Goal: Transaction & Acquisition: Book appointment/travel/reservation

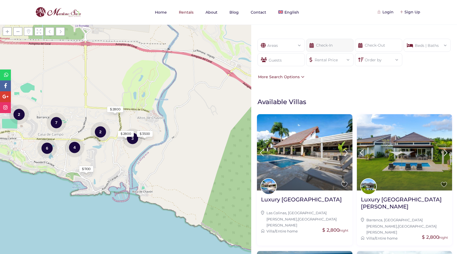
click at [322, 47] on input "text" at bounding box center [329, 45] width 47 height 13
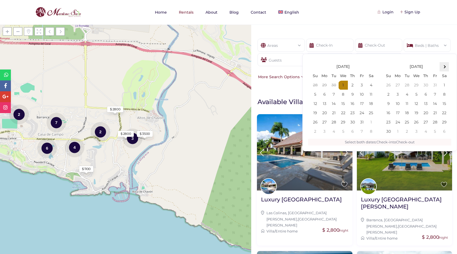
click at [446, 66] on th at bounding box center [444, 66] width 9 height 9
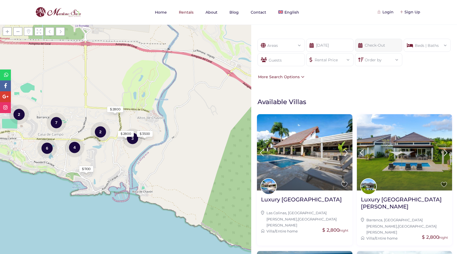
click at [386, 45] on input "text" at bounding box center [378, 45] width 47 height 13
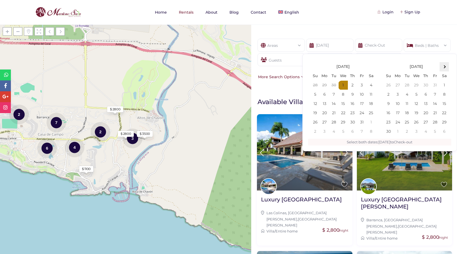
click at [444, 67] on span at bounding box center [444, 66] width 3 height 3
click at [325, 43] on input "01-03-26" at bounding box center [329, 45] width 47 height 13
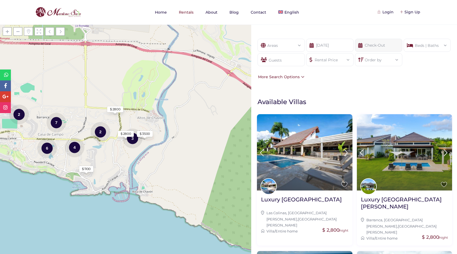
click at [374, 43] on input "text" at bounding box center [378, 45] width 47 height 13
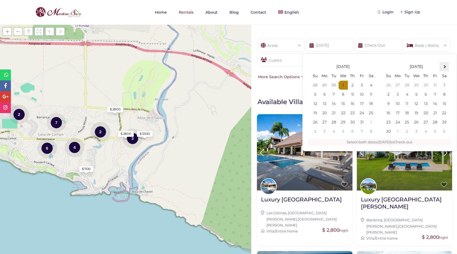
click at [445, 67] on span at bounding box center [444, 66] width 3 height 3
type input "01-03-2026"
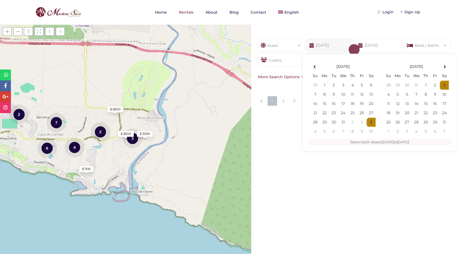
click at [319, 45] on input "01-03-2026" at bounding box center [329, 45] width 47 height 13
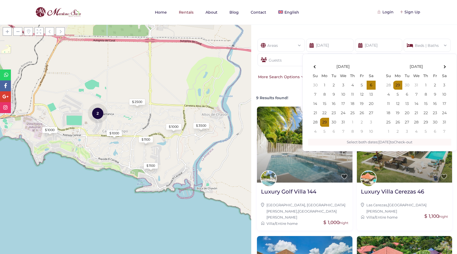
click at [404, 29] on div "Show filters Areas All Areas Barranca Sur, Casa De Campo (1) Barranca, Casa De …" at bounding box center [354, 28] width 206 height 6
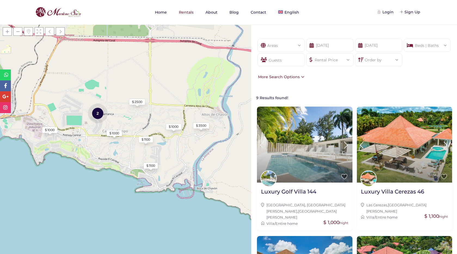
click at [398, 59] on span at bounding box center [398, 59] width 0 height 0
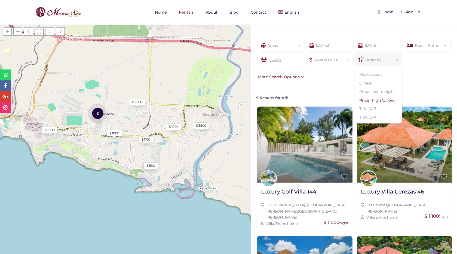
click at [378, 104] on li "Price (high to low)" at bounding box center [378, 100] width 47 height 8
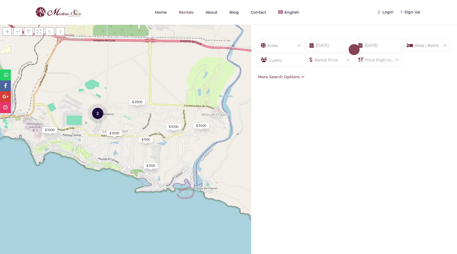
click at [281, 77] on div "More Search Options" at bounding box center [281, 77] width 48 height 6
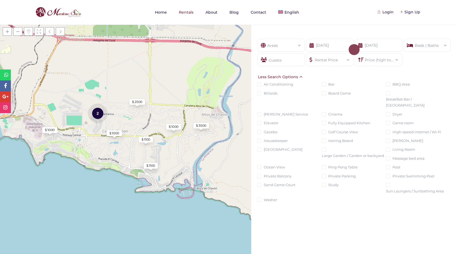
click at [299, 77] on div "Less Search Options" at bounding box center [280, 77] width 47 height 6
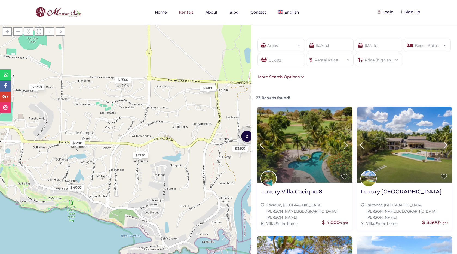
click at [77, 143] on div "$ 1200" at bounding box center [78, 143] width 10 height 5
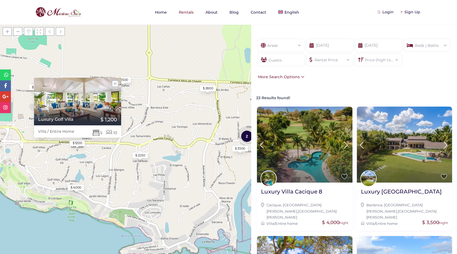
click at [87, 112] on div at bounding box center [77, 116] width 87 height 18
click at [115, 82] on link at bounding box center [115, 83] width 7 height 7
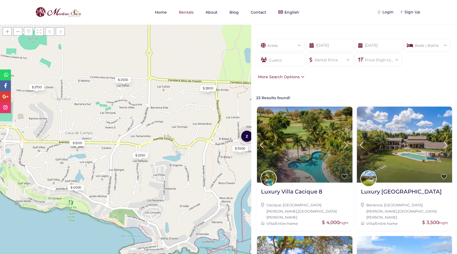
click at [143, 156] on div "$ 2250" at bounding box center [140, 155] width 10 height 5
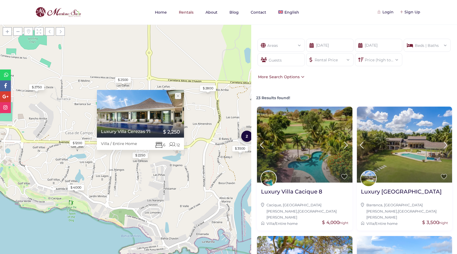
click at [136, 115] on div at bounding box center [140, 114] width 87 height 48
click at [178, 96] on link at bounding box center [178, 96] width 7 height 7
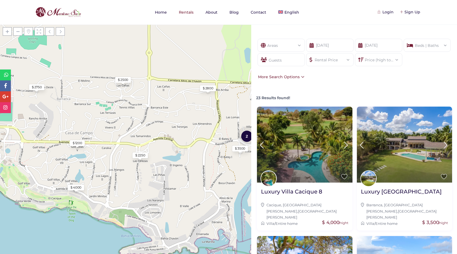
click at [81, 142] on div "$ 1200" at bounding box center [78, 143] width 10 height 5
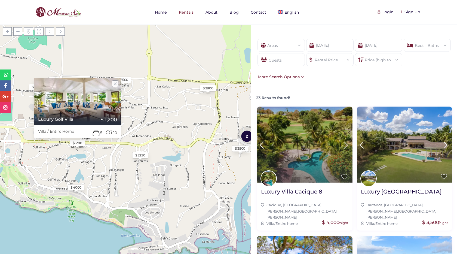
click at [144, 155] on div "$ 2250" at bounding box center [140, 155] width 10 height 5
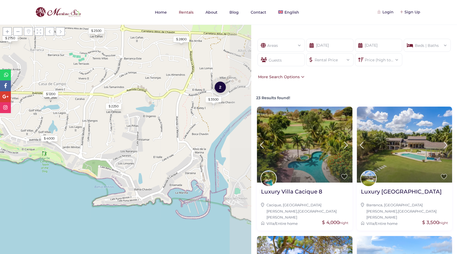
drag, startPoint x: 172, startPoint y: 133, endPoint x: 94, endPoint y: 138, distance: 77.8
click at [94, 138] on div "Loading Maps $ 1200 $ 2250 $ 4000 $ 2500 $ 2800 $ 1200 $ 2750 $ 3500 2 + − Leaf…" at bounding box center [125, 139] width 251 height 229
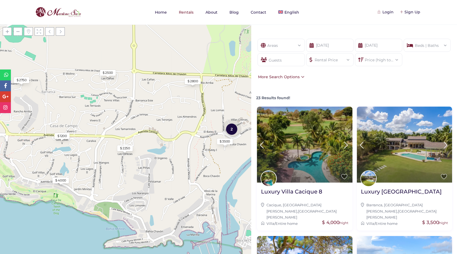
drag, startPoint x: 118, startPoint y: 133, endPoint x: 129, endPoint y: 176, distance: 44.8
click at [129, 176] on div "Loading Maps $ 1200 $ 2250 $ 4000 $ 2500 $ 2800 $ 1200 $ 2750 $ 3500 2 + − Leaf…" at bounding box center [125, 139] width 251 height 229
click at [65, 135] on div "$ 1200" at bounding box center [63, 136] width 10 height 5
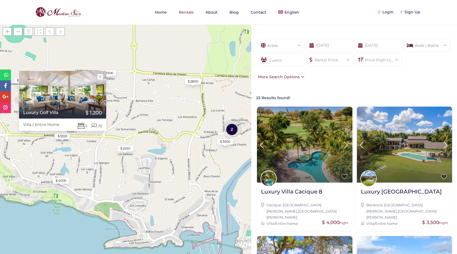
click at [95, 153] on div "Loading Maps $ 1200 $ 2250 $ 4000 $ 2500 $ 2800 $ 1200 $ 2750 $ 3500 2 Luxury G…" at bounding box center [125, 139] width 251 height 229
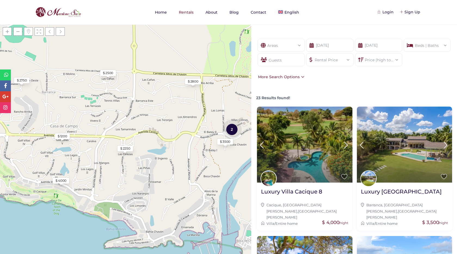
click at [314, 45] on icon at bounding box center [312, 45] width 4 height 13
click at [311, 46] on icon at bounding box center [312, 45] width 4 height 13
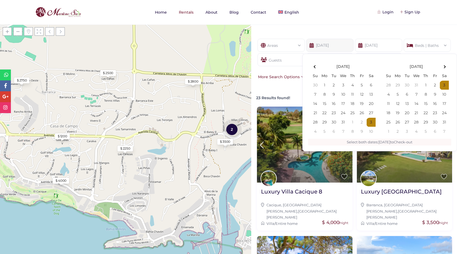
click at [326, 46] on input "12-29-25" at bounding box center [329, 45] width 47 height 13
click at [444, 68] on th at bounding box center [444, 66] width 9 height 9
type input "02-03-26"
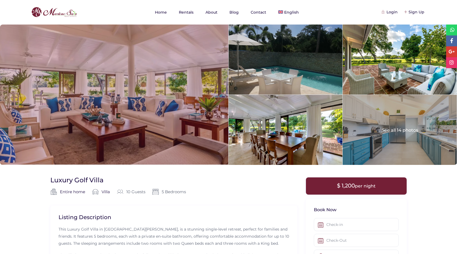
click at [105, 107] on div at bounding box center [114, 95] width 228 height 140
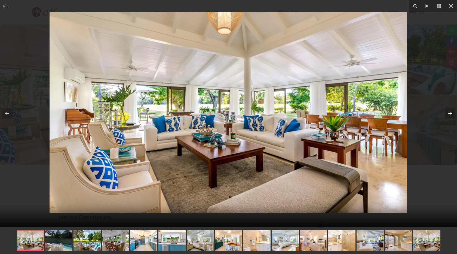
click at [451, 115] on icon at bounding box center [450, 113] width 7 height 7
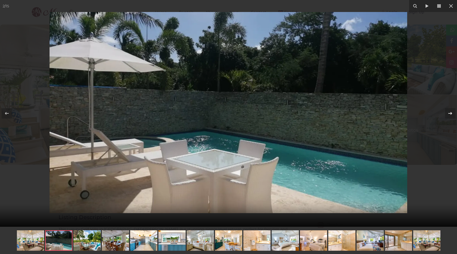
click at [451, 115] on icon at bounding box center [450, 113] width 7 height 7
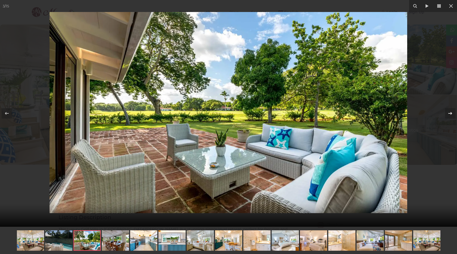
click at [451, 115] on icon at bounding box center [450, 113] width 7 height 7
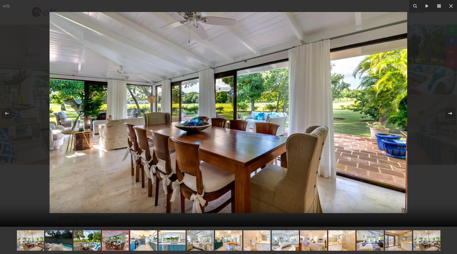
click at [451, 115] on icon at bounding box center [450, 113] width 7 height 7
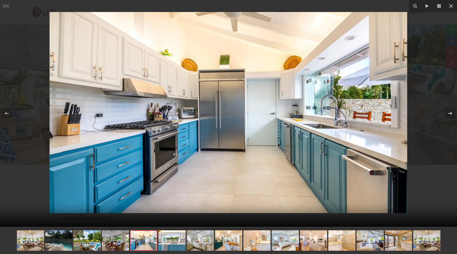
click at [451, 115] on icon at bounding box center [450, 113] width 7 height 7
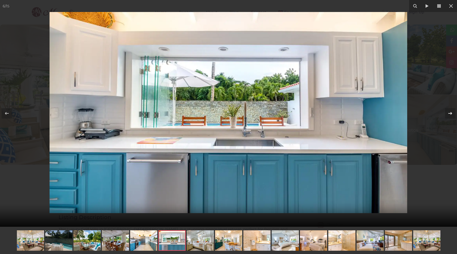
click at [451, 115] on icon at bounding box center [450, 113] width 7 height 7
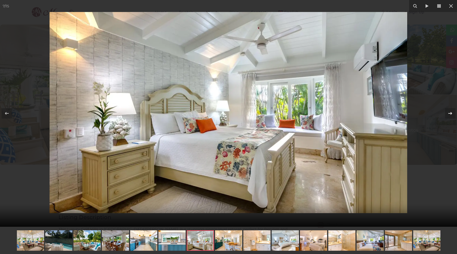
click at [451, 115] on icon at bounding box center [450, 113] width 7 height 7
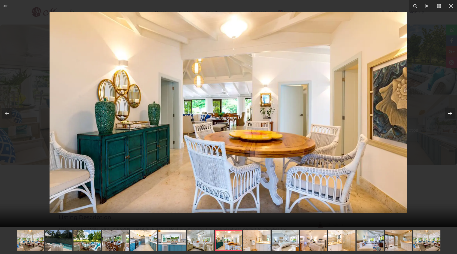
click at [451, 115] on icon at bounding box center [450, 113] width 7 height 7
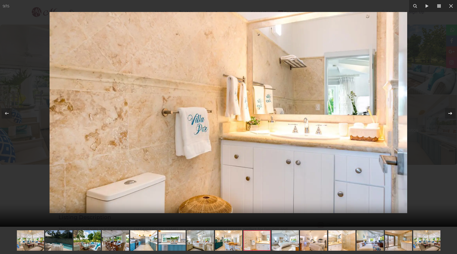
click at [451, 115] on icon at bounding box center [450, 113] width 7 height 7
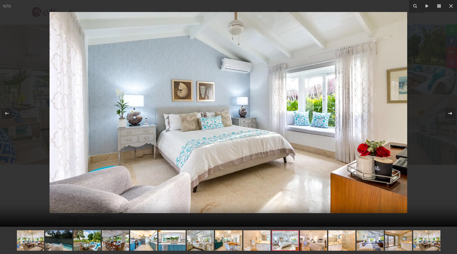
click at [451, 115] on icon at bounding box center [450, 113] width 7 height 7
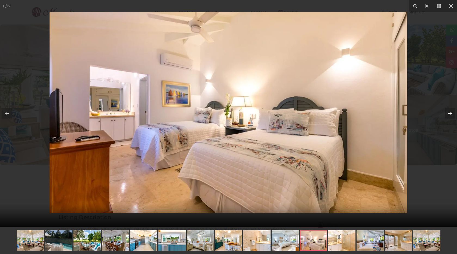
click at [451, 115] on icon at bounding box center [450, 113] width 7 height 7
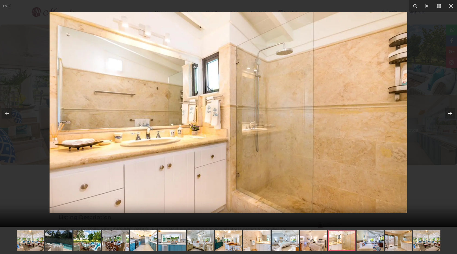
click at [451, 115] on icon at bounding box center [450, 113] width 7 height 7
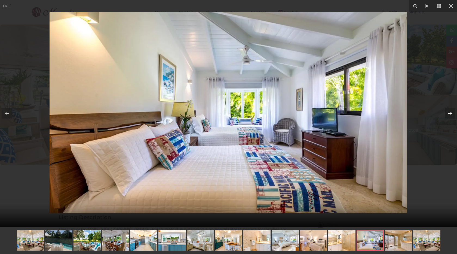
click at [451, 115] on icon at bounding box center [450, 113] width 7 height 7
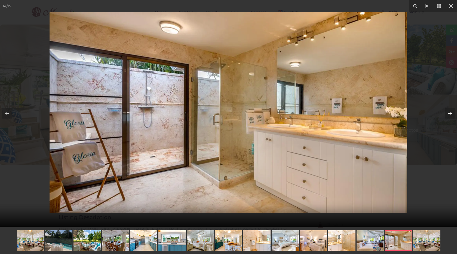
click at [451, 115] on icon at bounding box center [450, 113] width 7 height 7
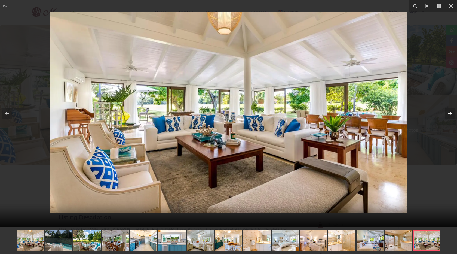
click at [451, 115] on icon at bounding box center [450, 113] width 7 height 7
click at [451, 5] on icon at bounding box center [451, 6] width 7 height 7
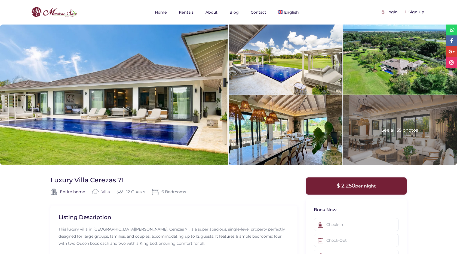
click at [138, 117] on div at bounding box center [114, 95] width 228 height 140
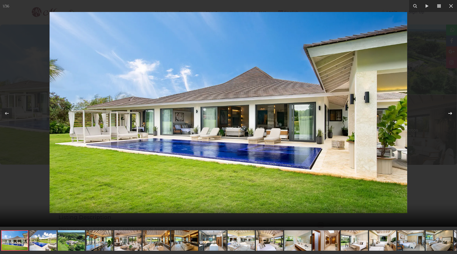
click at [451, 113] on icon at bounding box center [450, 113] width 7 height 7
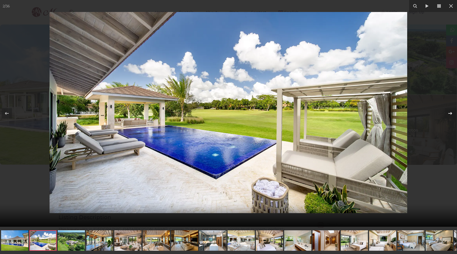
click at [451, 113] on icon at bounding box center [450, 113] width 7 height 7
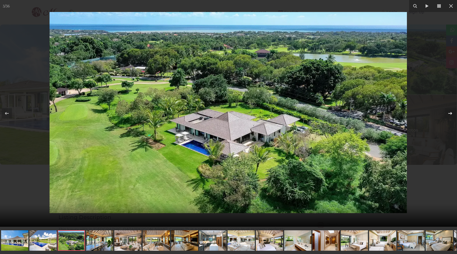
click at [451, 113] on icon at bounding box center [450, 113] width 7 height 7
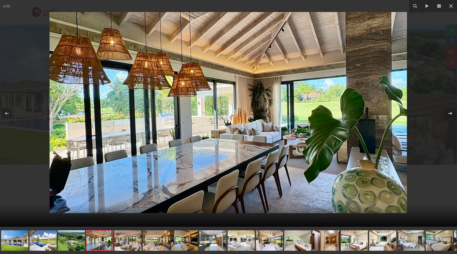
click at [451, 113] on icon at bounding box center [450, 113] width 7 height 7
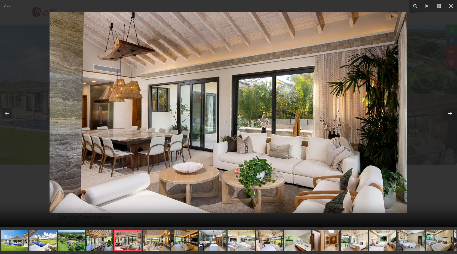
click at [451, 113] on icon at bounding box center [450, 113] width 7 height 7
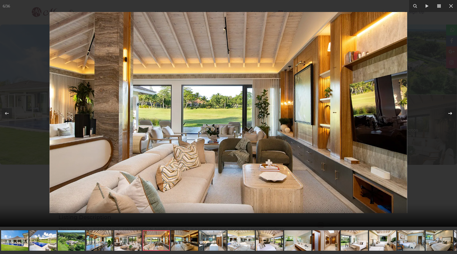
click at [451, 113] on icon at bounding box center [450, 113] width 7 height 7
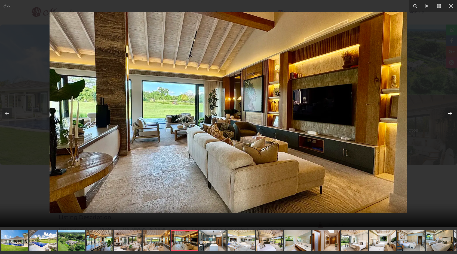
click at [451, 113] on icon at bounding box center [450, 113] width 7 height 7
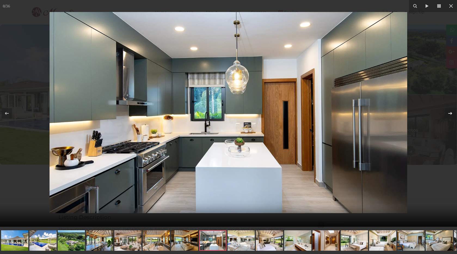
click at [451, 113] on icon at bounding box center [450, 113] width 7 height 7
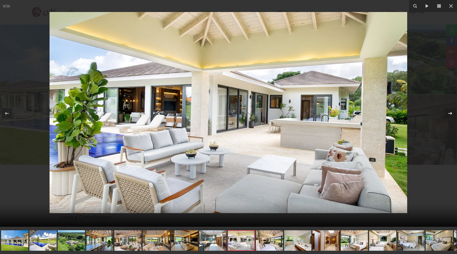
click at [451, 113] on icon at bounding box center [450, 113] width 7 height 7
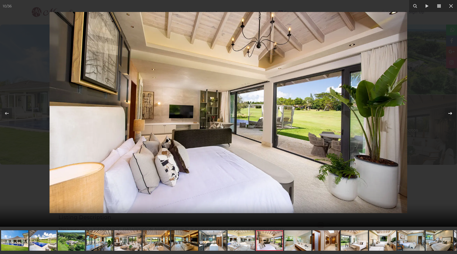
click at [451, 113] on icon at bounding box center [450, 113] width 7 height 7
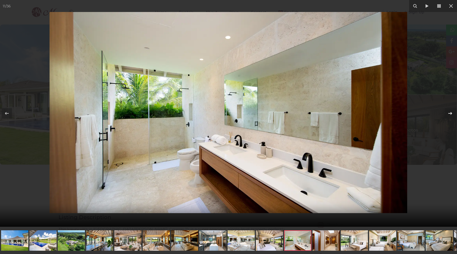
click at [451, 113] on icon at bounding box center [450, 113] width 7 height 7
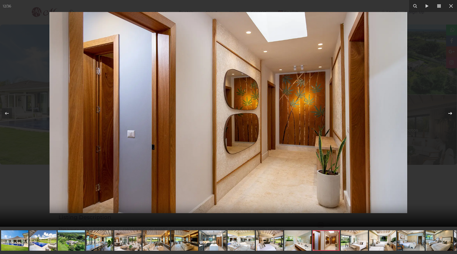
click at [451, 113] on icon at bounding box center [450, 113] width 7 height 7
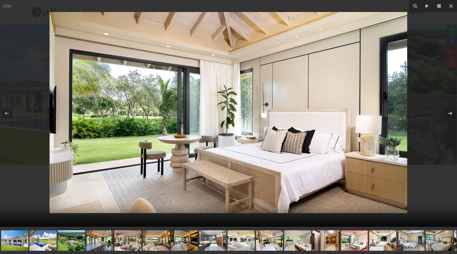
click at [451, 113] on icon at bounding box center [450, 113] width 7 height 7
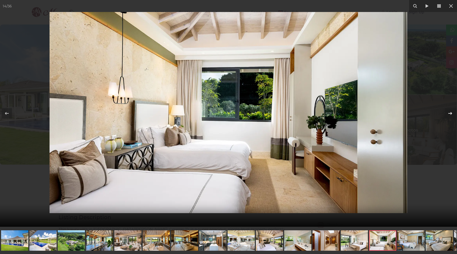
click at [451, 113] on icon at bounding box center [450, 113] width 7 height 7
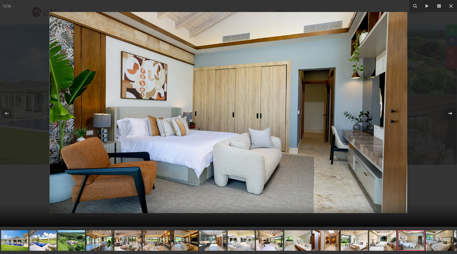
click at [451, 113] on icon at bounding box center [450, 113] width 7 height 7
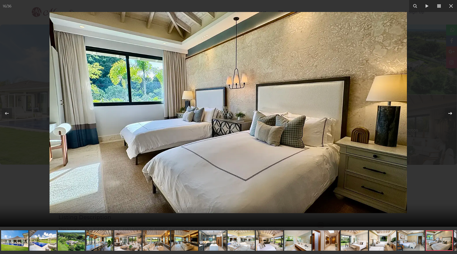
click at [451, 113] on icon at bounding box center [450, 113] width 7 height 7
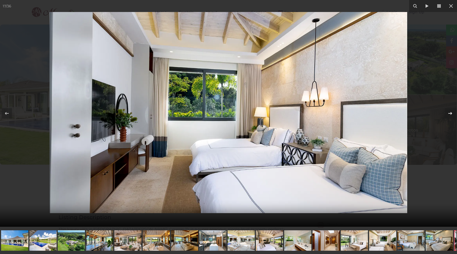
click at [451, 113] on icon at bounding box center [450, 113] width 7 height 7
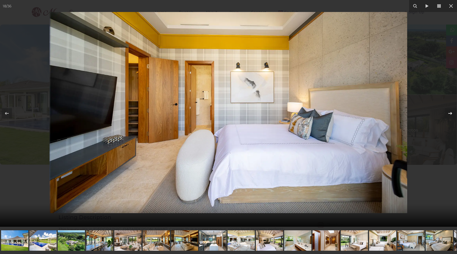
click at [451, 113] on icon at bounding box center [450, 113] width 7 height 7
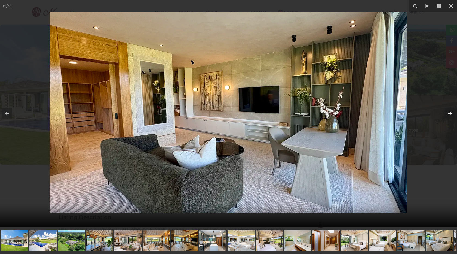
click at [451, 113] on icon at bounding box center [450, 113] width 7 height 7
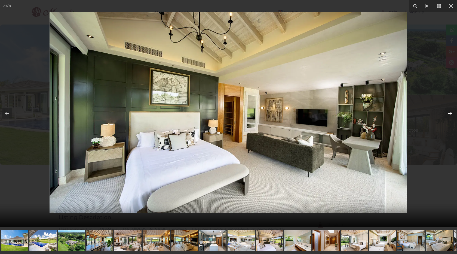
click at [451, 113] on icon at bounding box center [450, 113] width 7 height 7
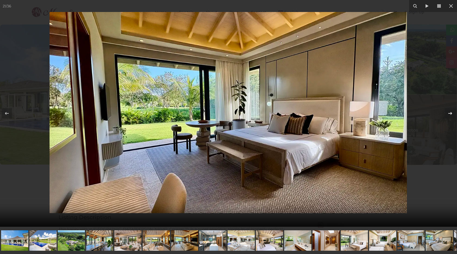
click at [451, 113] on icon at bounding box center [450, 113] width 7 height 7
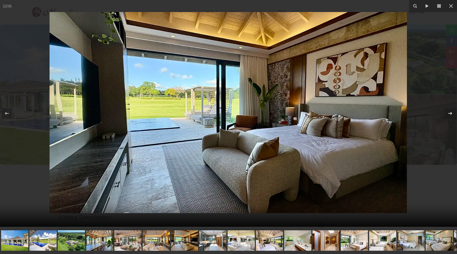
click at [451, 113] on icon at bounding box center [450, 113] width 7 height 7
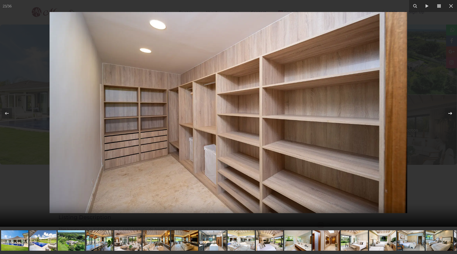
click at [451, 113] on icon at bounding box center [450, 113] width 7 height 7
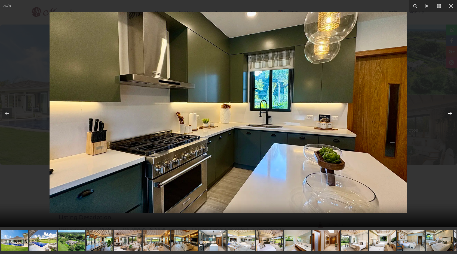
click at [451, 113] on icon at bounding box center [450, 113] width 7 height 7
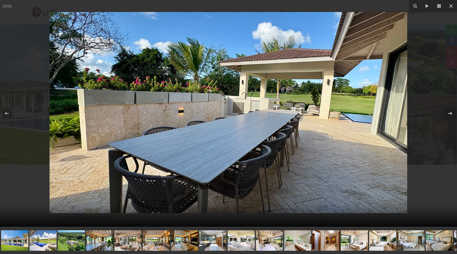
click at [451, 113] on icon at bounding box center [450, 113] width 7 height 7
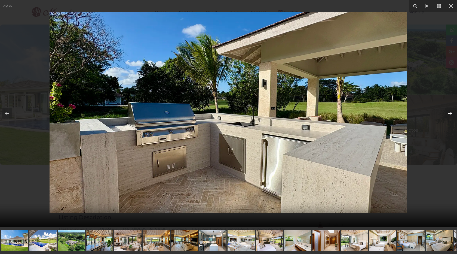
click at [451, 113] on icon at bounding box center [450, 113] width 7 height 7
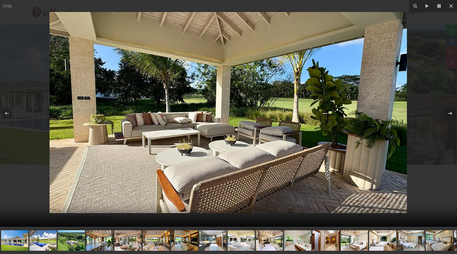
click at [451, 113] on icon at bounding box center [450, 113] width 7 height 7
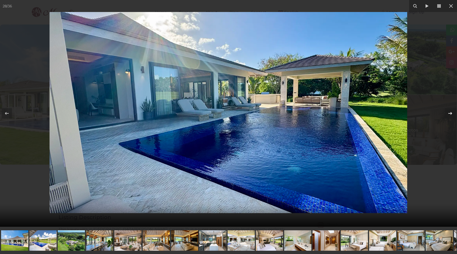
click at [451, 113] on icon at bounding box center [450, 113] width 7 height 7
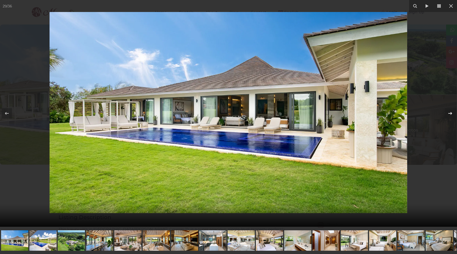
click at [451, 113] on icon at bounding box center [450, 113] width 7 height 7
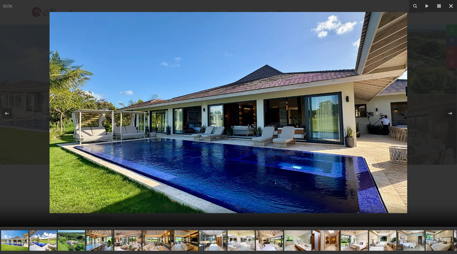
click at [452, 6] on icon at bounding box center [451, 6] width 7 height 7
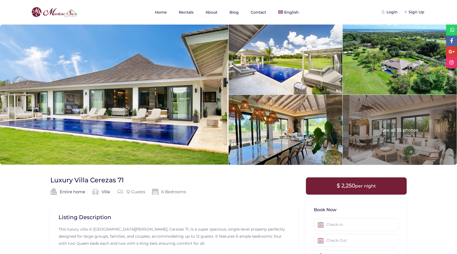
click at [285, 194] on div "Entire home | Entire home Villa | Villa 12 Guests | 6 Bedrooms |" at bounding box center [173, 196] width 247 height 17
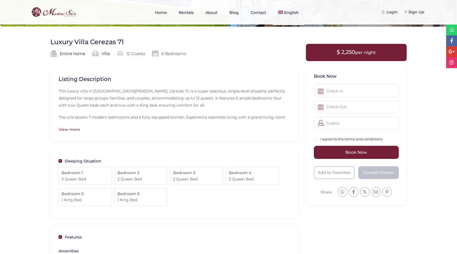
scroll to position [114, 0]
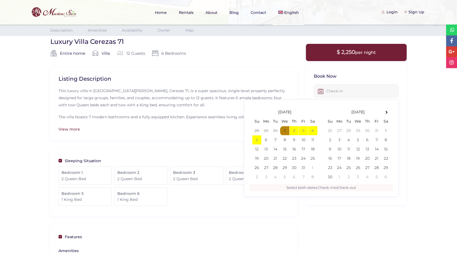
click at [345, 92] on input "text" at bounding box center [356, 90] width 85 height 13
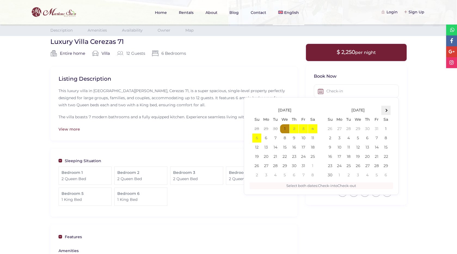
click at [388, 110] on th at bounding box center [386, 110] width 9 height 9
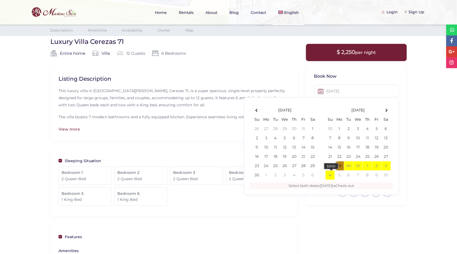
click at [331, 175] on td "4 $5100" at bounding box center [330, 175] width 9 height 9
type input "12-29-2025"
type input "01-05-2026"
